Goal: Transaction & Acquisition: Register for event/course

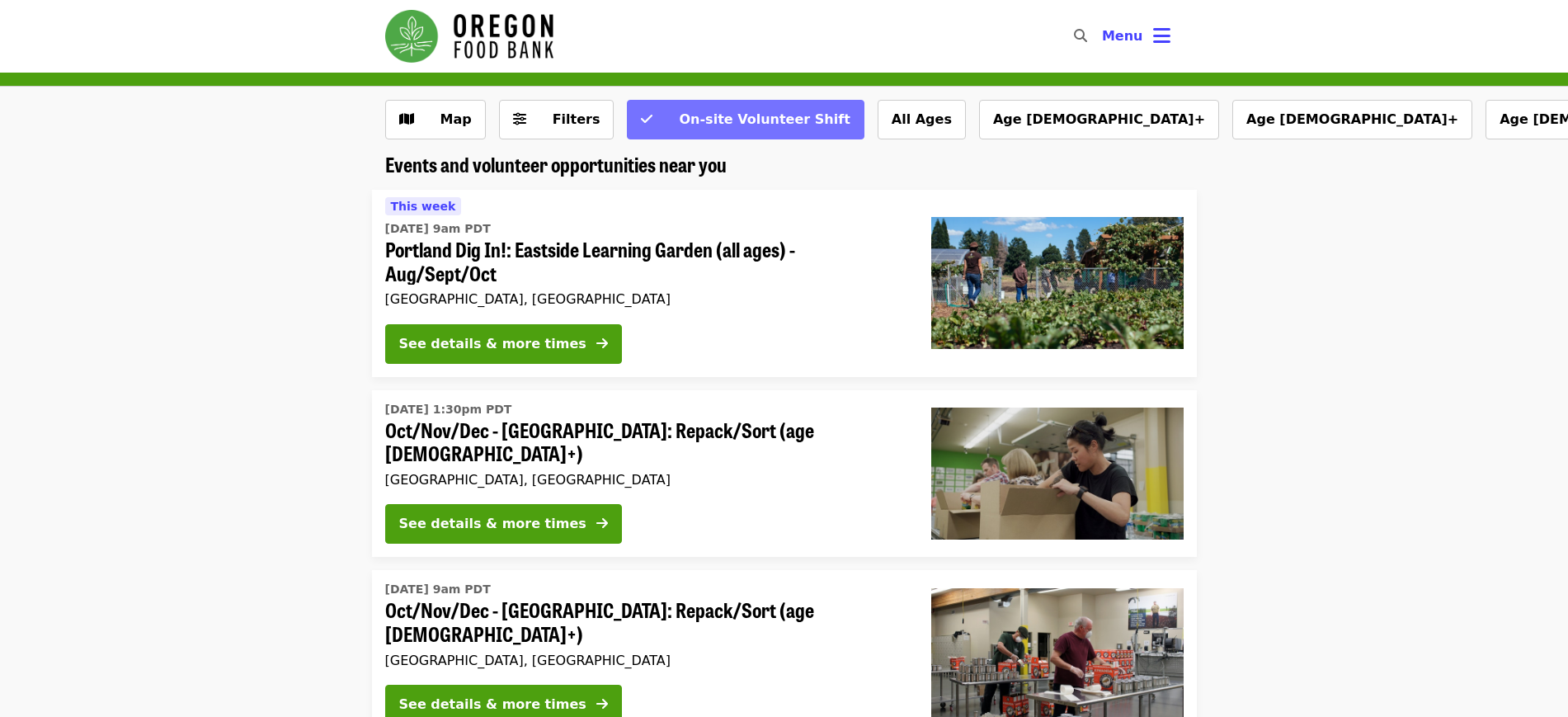
click at [704, 110] on span "On-site Volunteer Shift" at bounding box center [756, 120] width 188 height 20
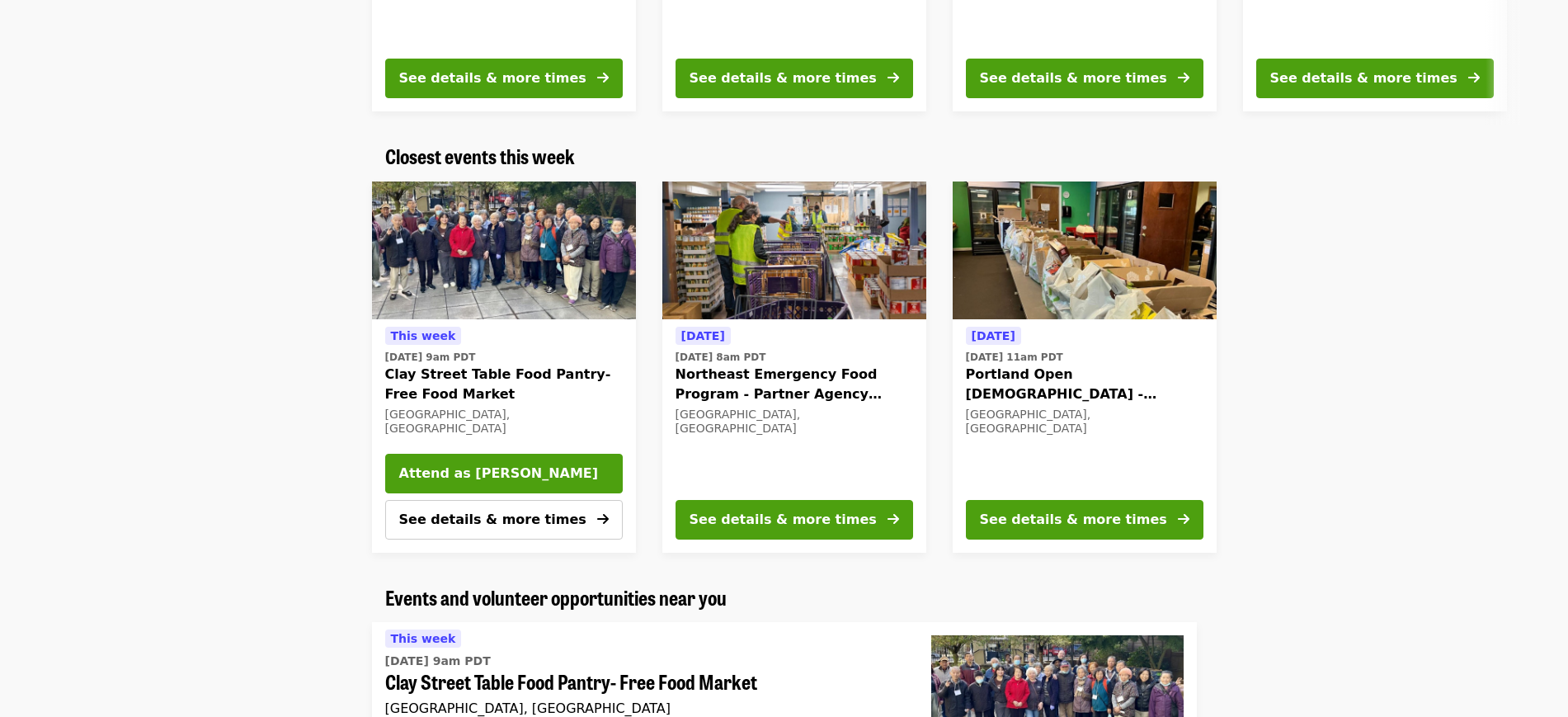
scroll to position [458, 0]
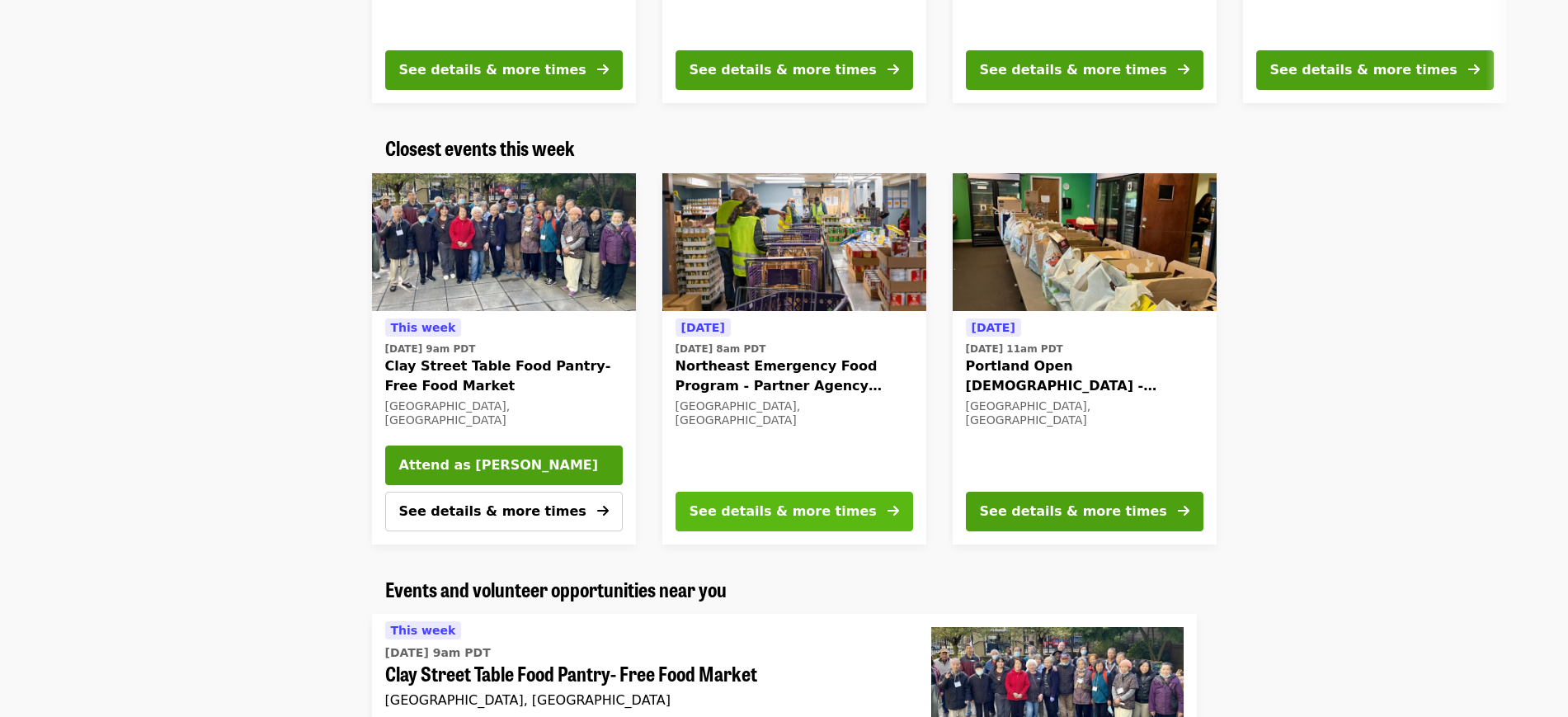
click at [776, 511] on div "See details & more times" at bounding box center [783, 512] width 188 height 20
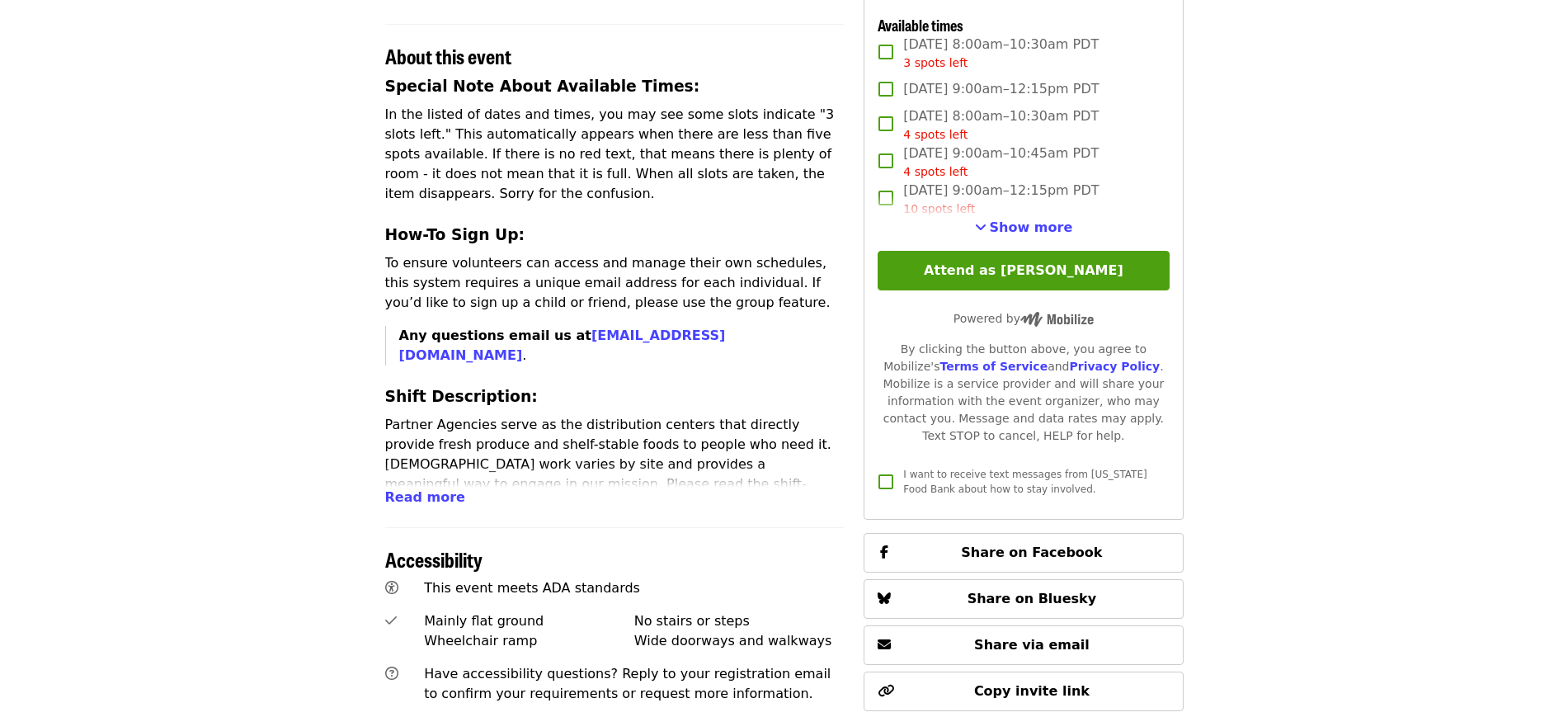
scroll to position [595, 0]
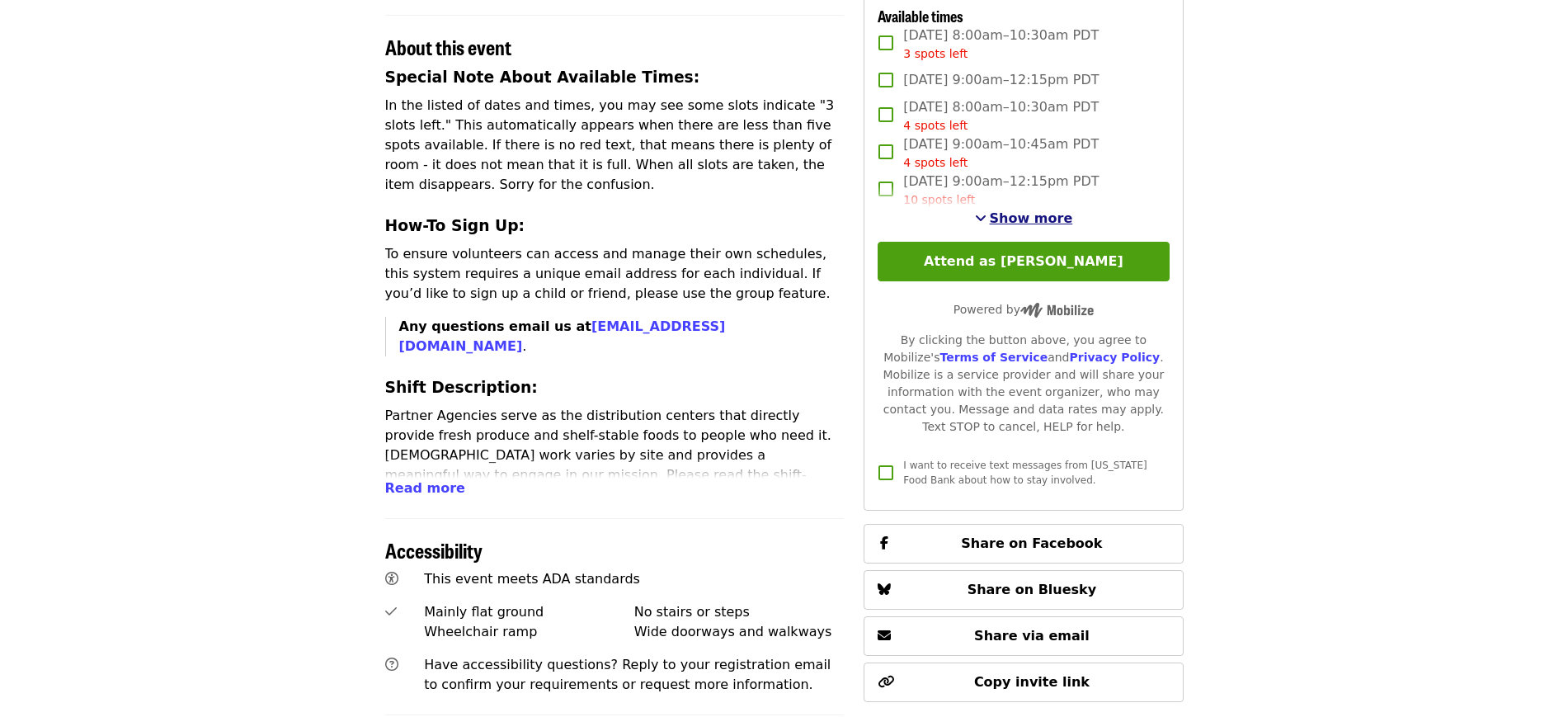
click at [1020, 226] on span "Show more" at bounding box center [1031, 217] width 84 height 15
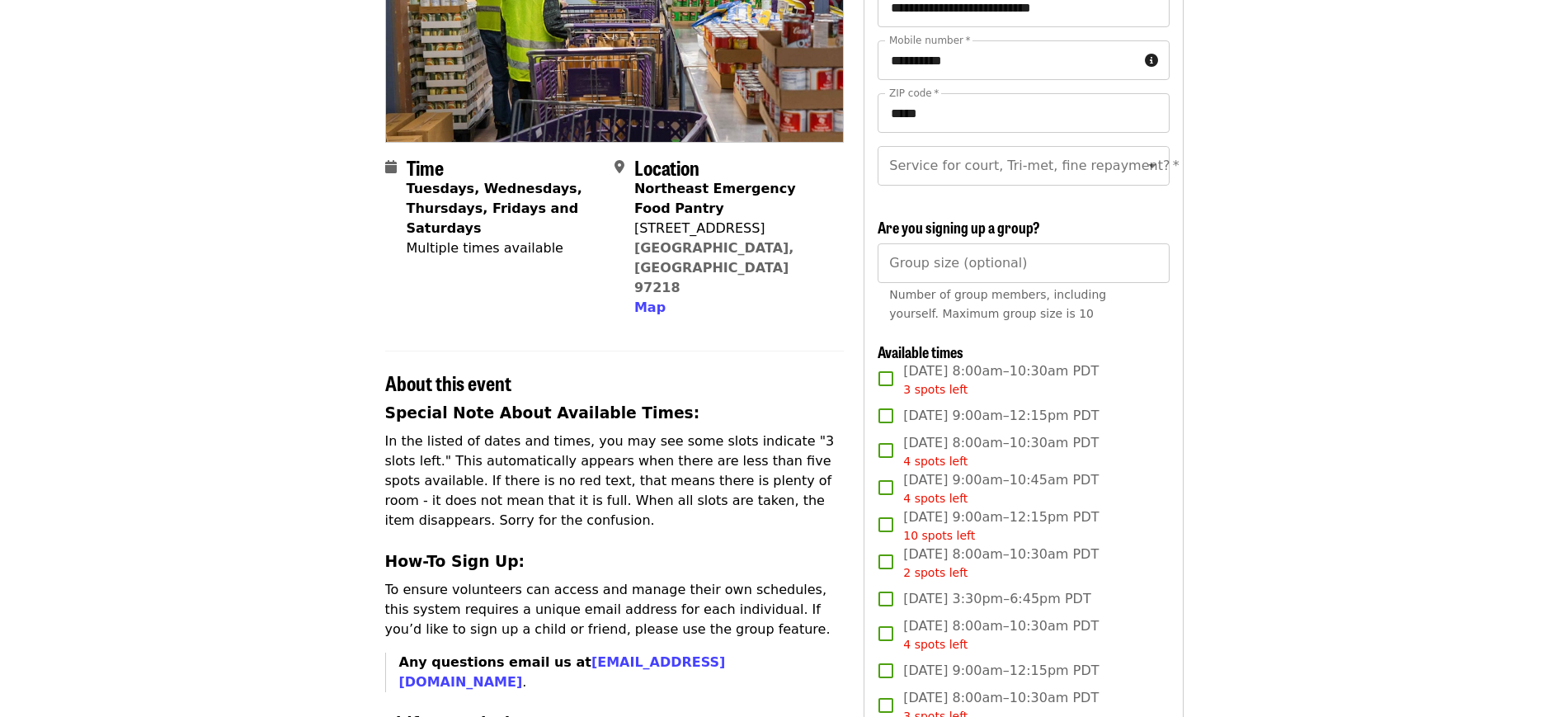
scroll to position [167, 0]
